Goal: Task Accomplishment & Management: Use online tool/utility

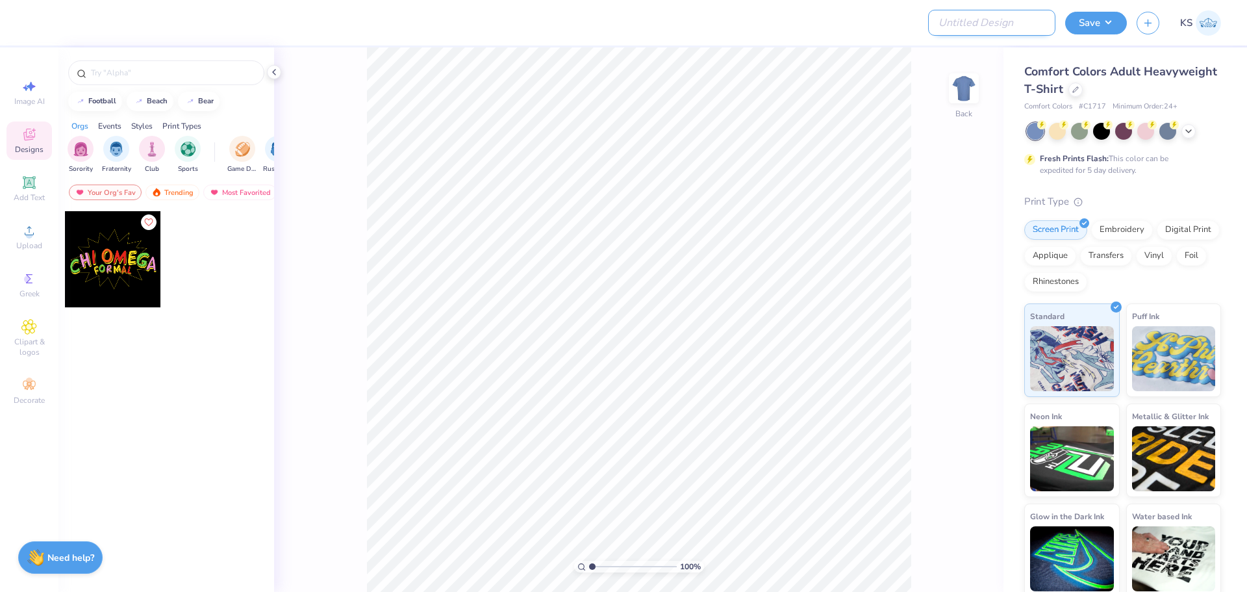
click at [1002, 24] on input "Design Title" at bounding box center [991, 23] width 127 height 26
paste input "BC4719New"
type input "BC4719New"
click at [1145, 31] on button "button" at bounding box center [1148, 21] width 23 height 23
click at [1079, 90] on icon at bounding box center [1075, 88] width 6 height 6
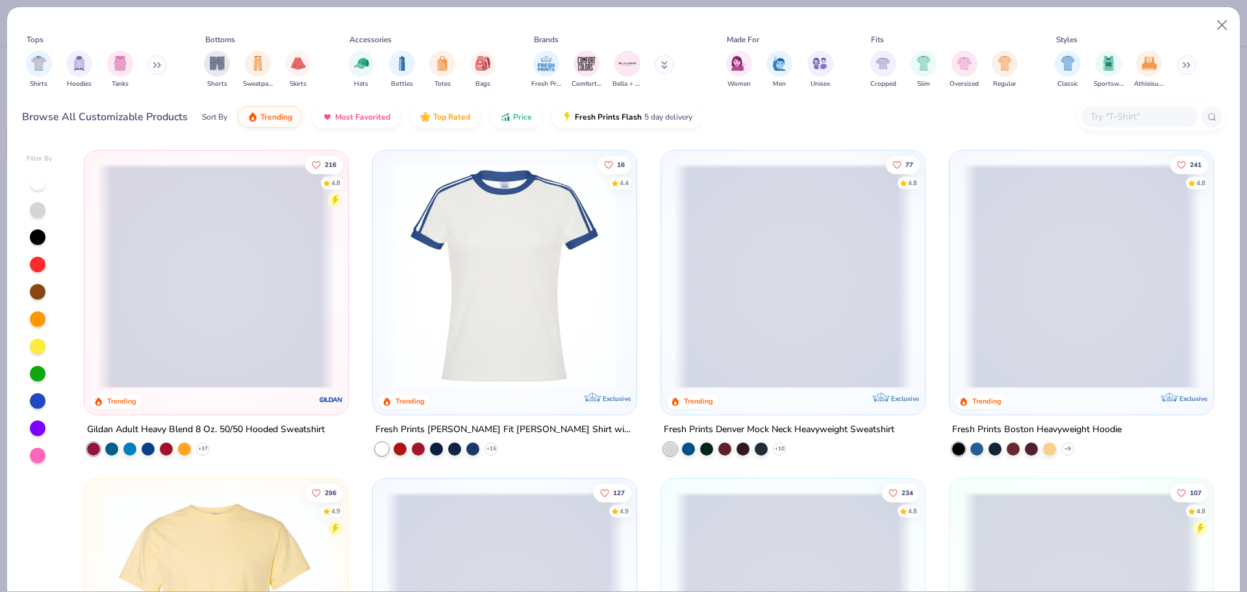
click at [1117, 123] on input "text" at bounding box center [1139, 116] width 100 height 15
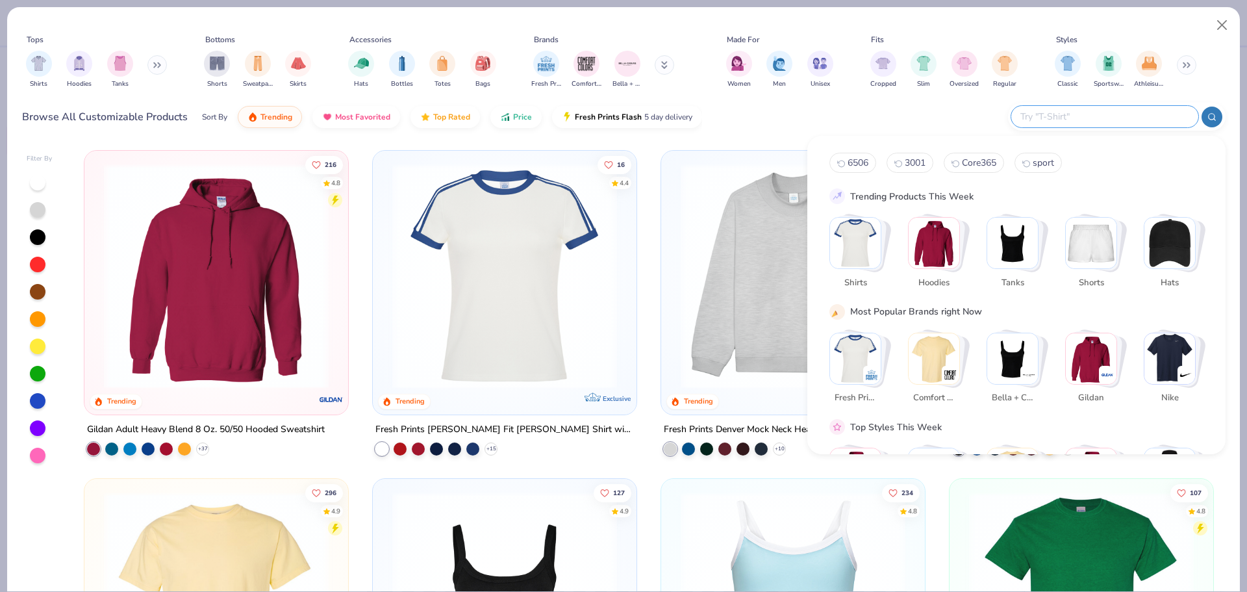
paste input "BC4719New"
type input "BC4719New"
paste input "BC4719New"
type input "BC4719"
